Goal: Transaction & Acquisition: Book appointment/travel/reservation

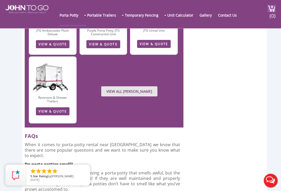
scroll to position [1338, 0]
click at [148, 87] on link "VIEW ALL [PERSON_NAME]" at bounding box center [129, 92] width 56 height 10
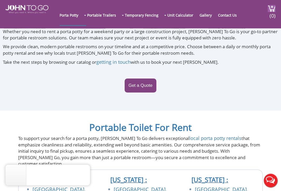
scroll to position [1989, 0]
click at [144, 93] on link "Get a Quote" at bounding box center [140, 86] width 32 height 14
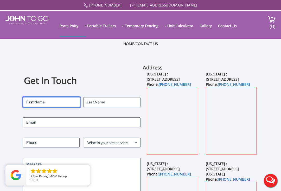
click at [31, 102] on input "First" at bounding box center [51, 102] width 57 height 10
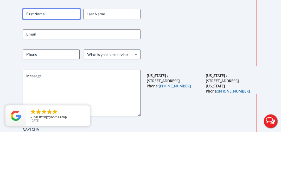
type input "Marie"
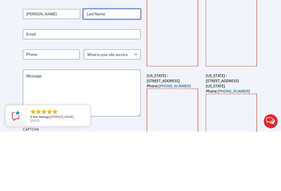
type input "Miedema"
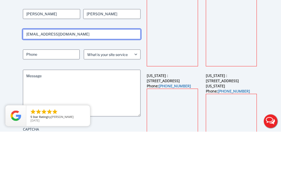
type input "budmarie3@gmail.com"
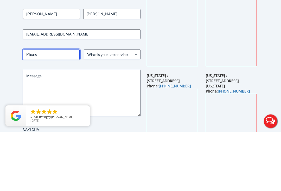
click at [43, 109] on input "Phone (Required)" at bounding box center [51, 114] width 57 height 10
type input "8453417173"
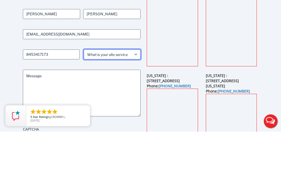
click at [136, 109] on select "What is your site service need? Consumer Construction - Commercial Construction…" at bounding box center [112, 114] width 57 height 10
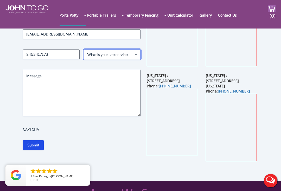
select select "Consumer"
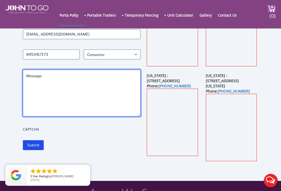
click at [99, 95] on textarea "Message" at bounding box center [81, 93] width 117 height 47
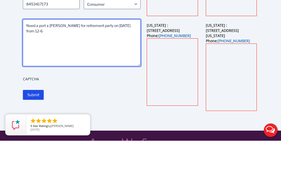
click at [131, 70] on textarea "Need a port a John for retirement party on Sept 21,2025 from 12-6" at bounding box center [81, 93] width 117 height 47
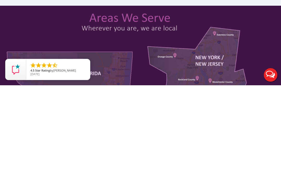
scroll to position [130, 0]
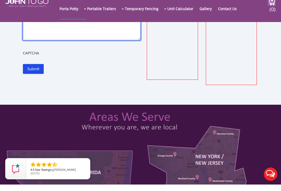
type textarea "Need a port a John for retirement party on Sept 21,2025 from 12-6"
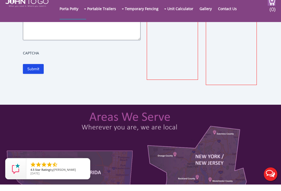
click at [34, 71] on input "Submit" at bounding box center [33, 76] width 21 height 10
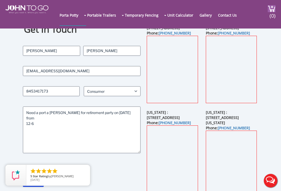
scroll to position [22, 0]
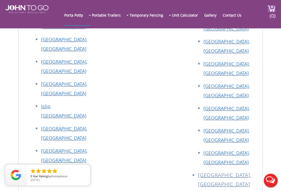
scroll to position [597, 0]
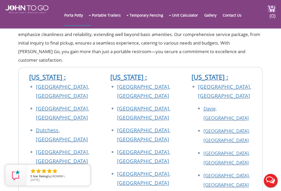
scroll to position [0, 0]
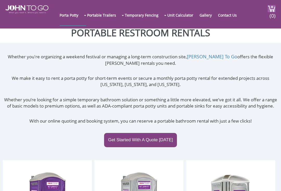
scroll to position [164, 0]
